Goal: Task Accomplishment & Management: Manage account settings

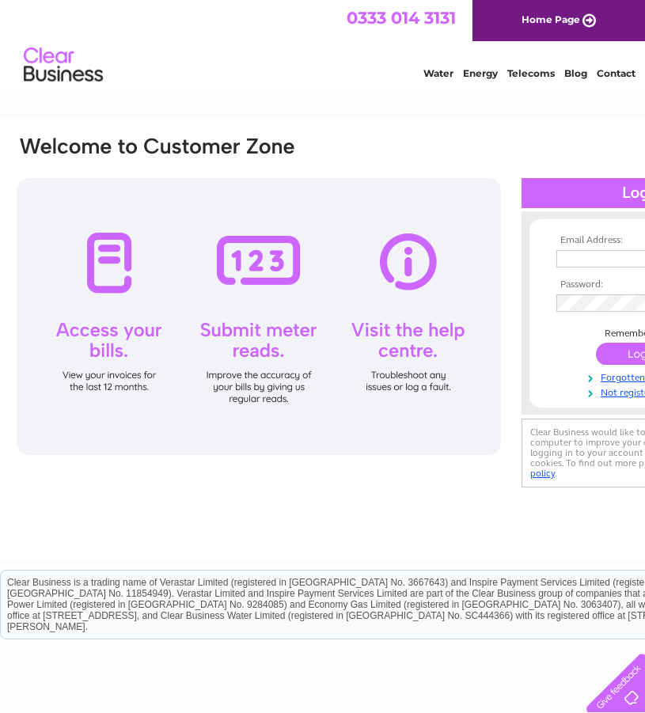
click at [595, 264] on input "text" at bounding box center [637, 258] width 163 height 17
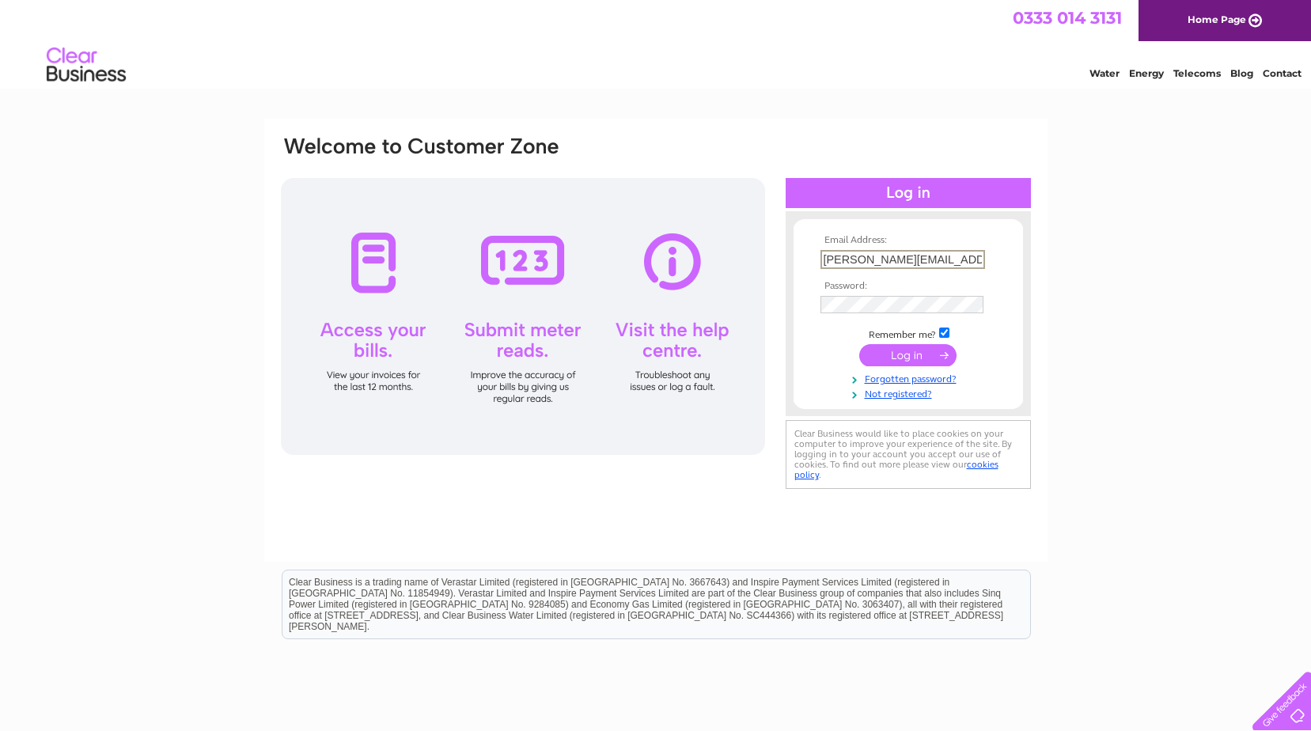
click at [644, 257] on input "[PERSON_NAME][EMAIL_ADDRESS][PERSON_NAME][DOMAIN_NAME]" at bounding box center [902, 259] width 165 height 19
type input "[PERSON_NAME][EMAIL_ADDRESS][PERSON_NAME][DOMAIN_NAME]"
click at [644, 352] on input "submit" at bounding box center [907, 355] width 97 height 22
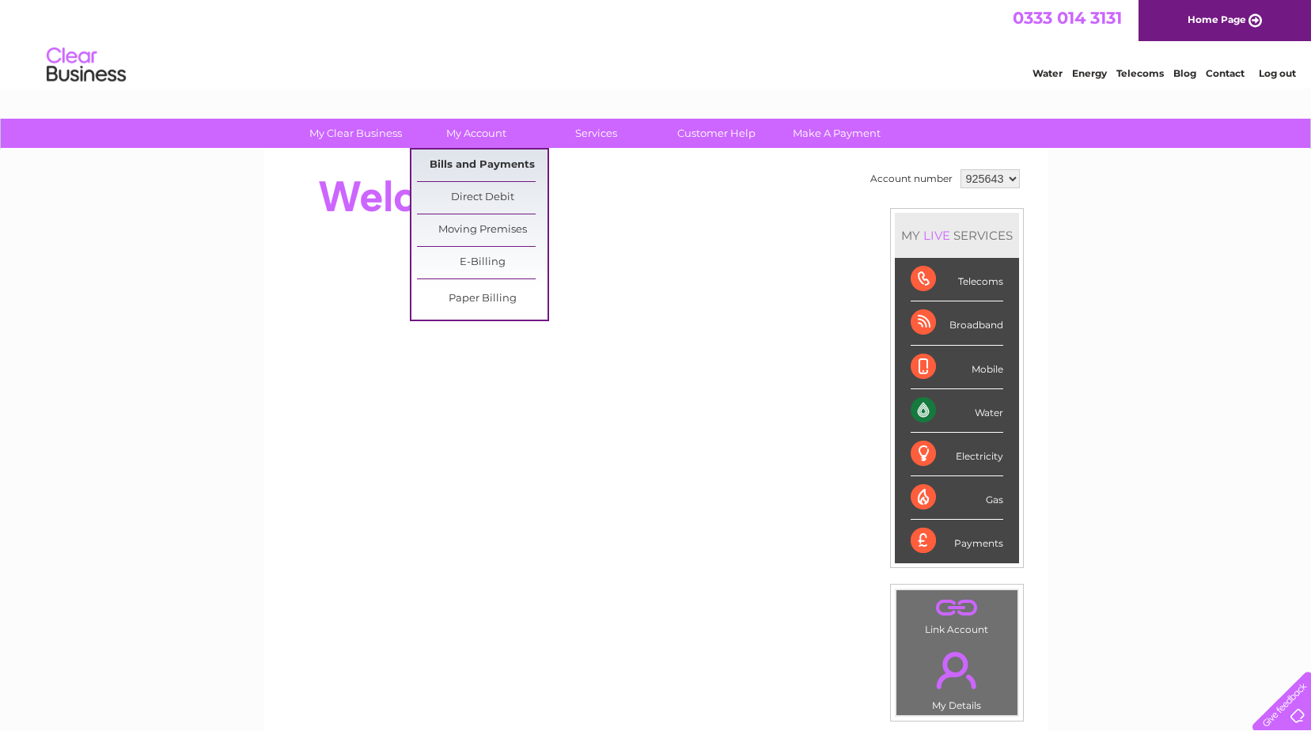
click at [479, 157] on link "Bills and Payments" at bounding box center [482, 166] width 131 height 32
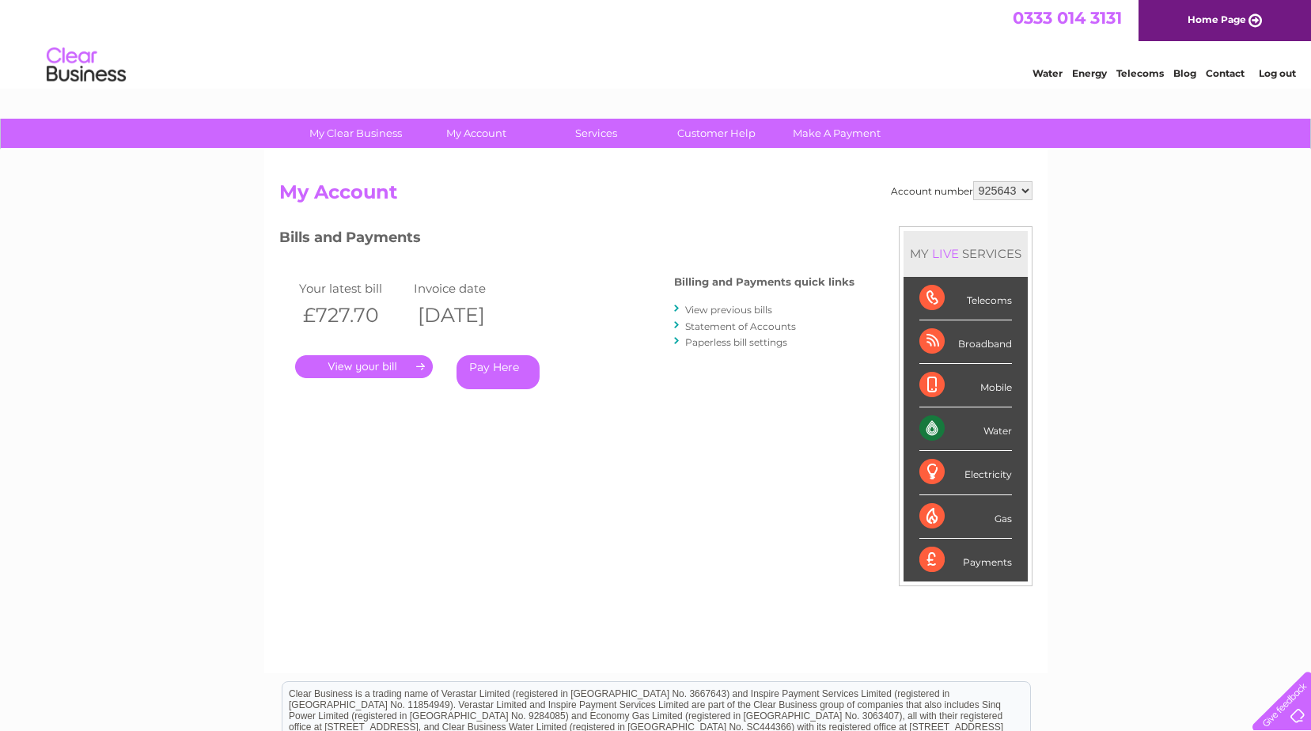
click at [389, 366] on link "." at bounding box center [364, 366] width 138 height 23
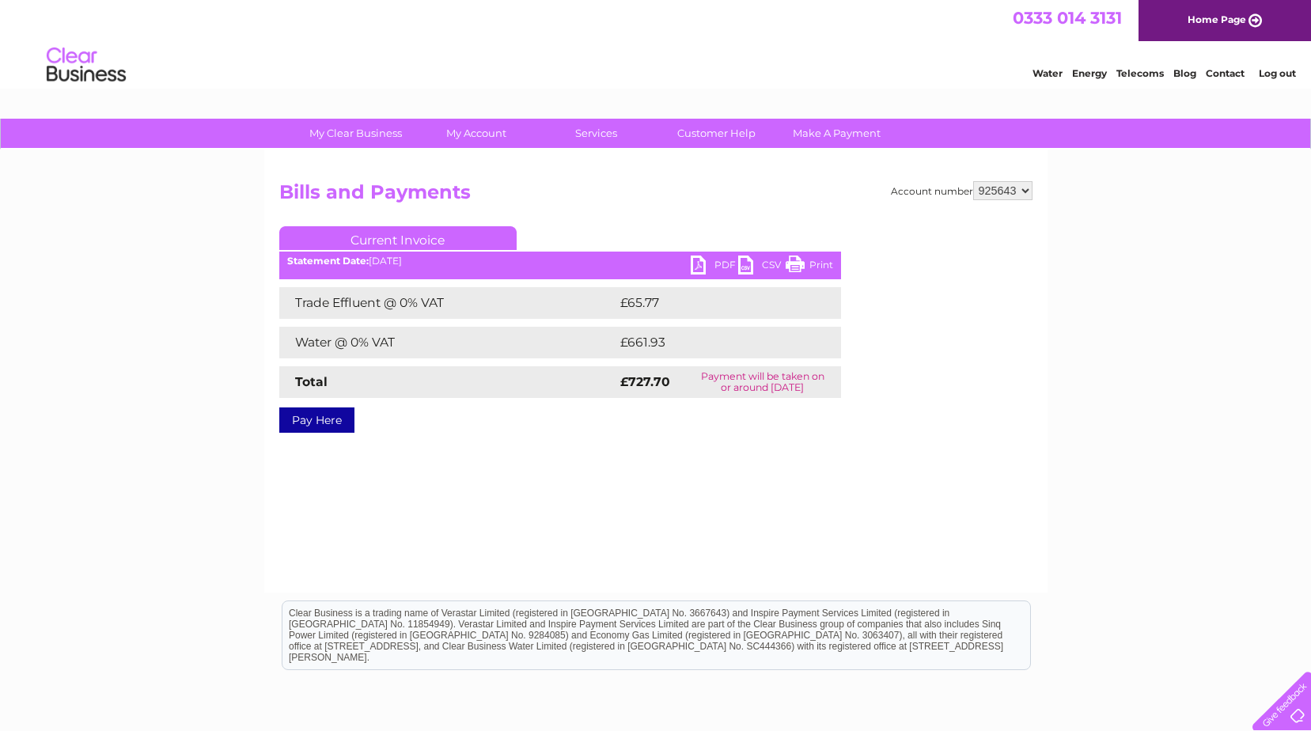
click at [721, 263] on link "PDF" at bounding box center [714, 267] width 47 height 23
